Goal: Information Seeking & Learning: Check status

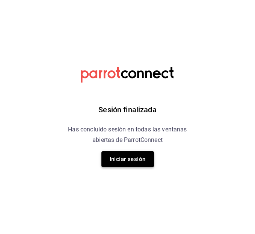
click at [131, 156] on button "Iniciar sesión" at bounding box center [127, 159] width 52 height 16
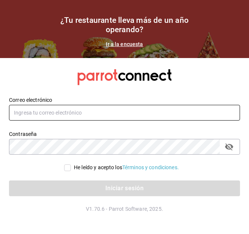
type input "pacogonzalezcontacto@gmail.com"
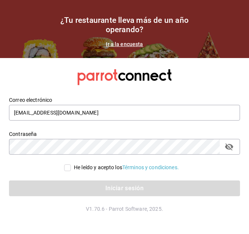
click at [71, 169] on span "He leído y acepto los Términos y condiciones." at bounding box center [125, 168] width 108 height 8
click at [69, 169] on input "He leído y acepto los Términos y condiciones." at bounding box center [67, 168] width 7 height 7
checkbox input "true"
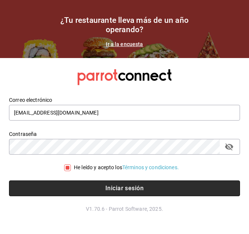
click at [108, 184] on button "Iniciar sesión" at bounding box center [124, 189] width 231 height 16
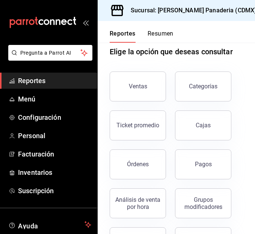
scroll to position [14, 0]
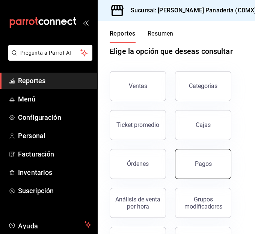
click at [192, 161] on button "Pagos" at bounding box center [203, 164] width 56 height 30
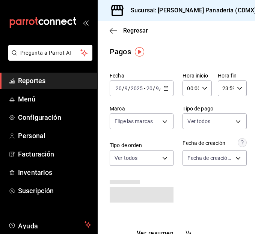
click at [161, 85] on div "2025-09-20 20 / 9 / 2025 - 2025-09-20 20 / 9 / 2025" at bounding box center [141, 89] width 64 height 16
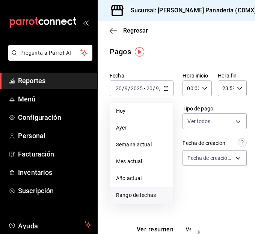
click at [143, 198] on span "Rango de fechas" at bounding box center [141, 196] width 51 height 8
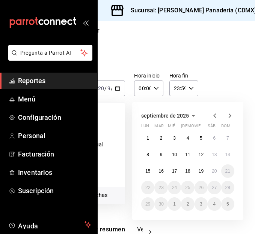
scroll to position [0, 49]
click at [198, 171] on abbr "19" at bounding box center [200, 171] width 5 height 5
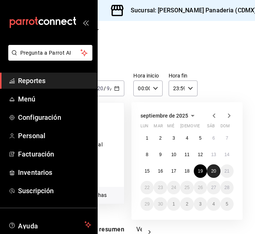
click at [214, 172] on abbr "20" at bounding box center [213, 171] width 5 height 5
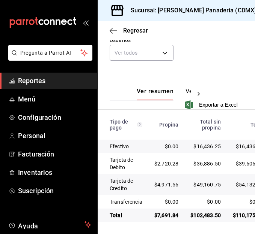
scroll to position [0, 25]
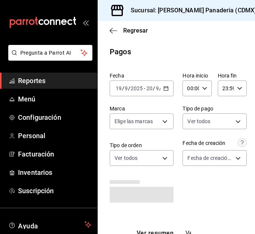
click at [34, 81] on span "Reportes" at bounding box center [54, 81] width 73 height 10
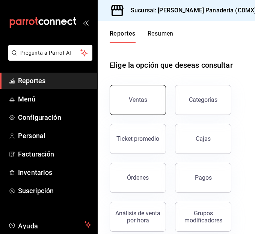
click at [163, 100] on div "Ventas" at bounding box center [132, 95] width 65 height 39
click at [140, 103] on div "Ventas" at bounding box center [138, 99] width 18 height 7
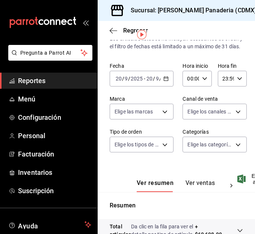
scroll to position [14, 0]
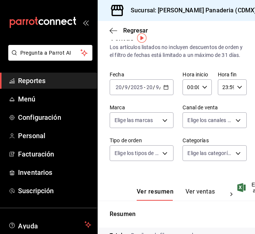
click at [163, 90] on icon "button" at bounding box center [165, 87] width 5 height 5
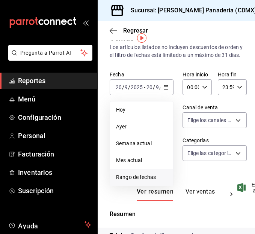
click at [145, 181] on span "Rango de fechas" at bounding box center [141, 178] width 51 height 8
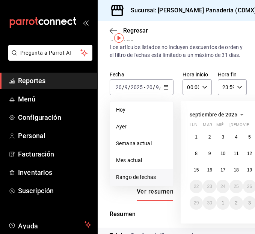
scroll to position [14, 23]
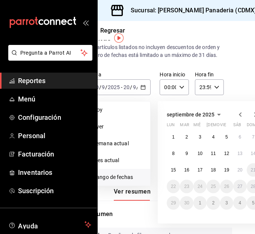
click at [240, 119] on icon "button" at bounding box center [239, 114] width 9 height 9
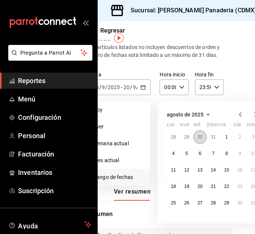
scroll to position [14, 41]
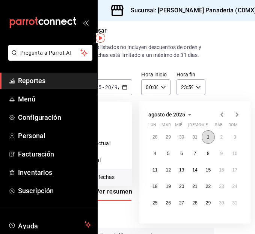
click at [208, 140] on abbr "1" at bounding box center [208, 137] width 3 height 5
click at [241, 209] on div "[DATE] lun mar mié jue vie sáb dom 28 29 30 31 1 2 3 4 5 6 7 8 9 10 11 12 13 14…" at bounding box center [194, 162] width 111 height 123
click at [236, 206] on abbr "31" at bounding box center [234, 203] width 5 height 5
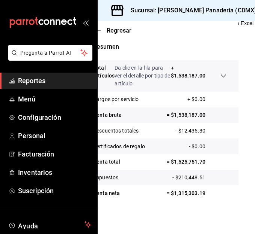
scroll to position [195, 0]
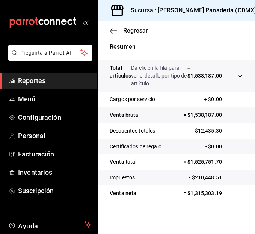
click at [45, 81] on span "Reportes" at bounding box center [54, 81] width 73 height 10
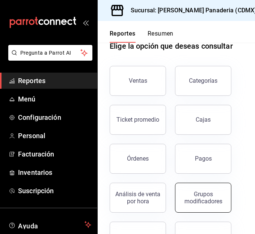
scroll to position [4, 0]
